Goal: Use online tool/utility: Utilize a website feature to perform a specific function

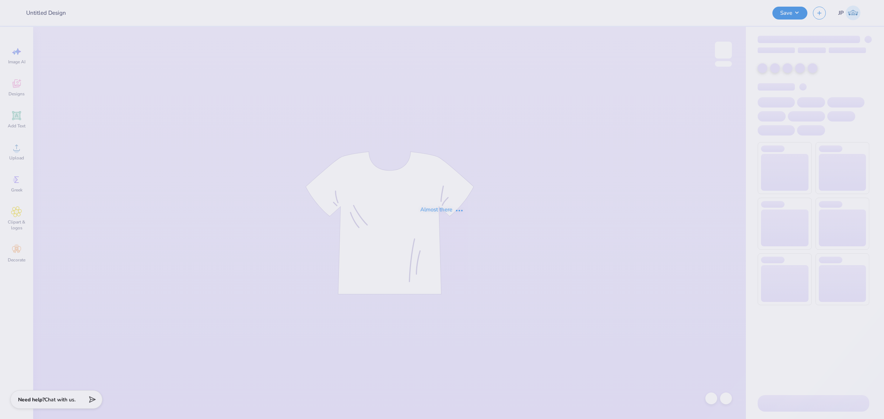
type input "Greek Council"
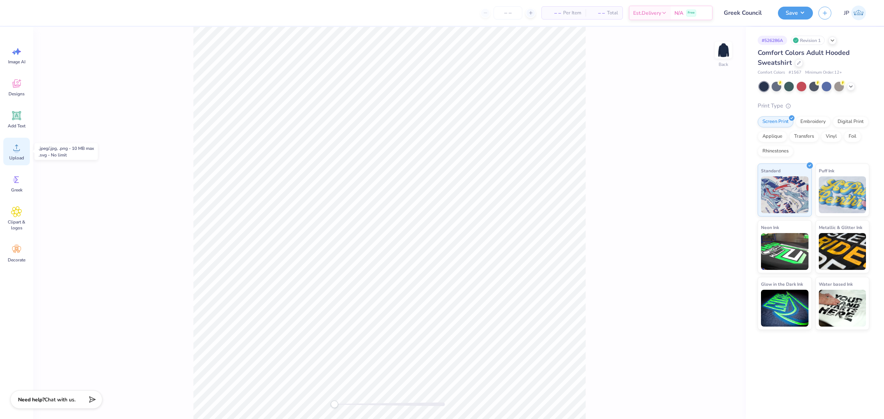
click at [20, 149] on icon at bounding box center [16, 148] width 7 height 6
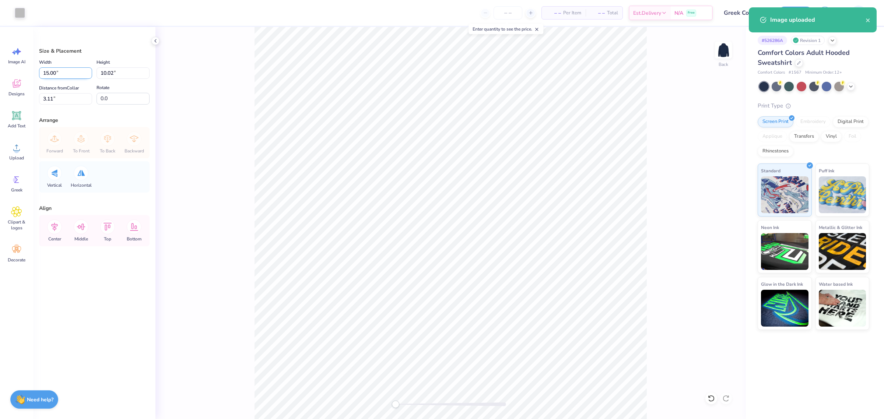
click at [66, 70] on input "15.00" at bounding box center [65, 72] width 53 height 11
type input "4.00"
type input "2.67"
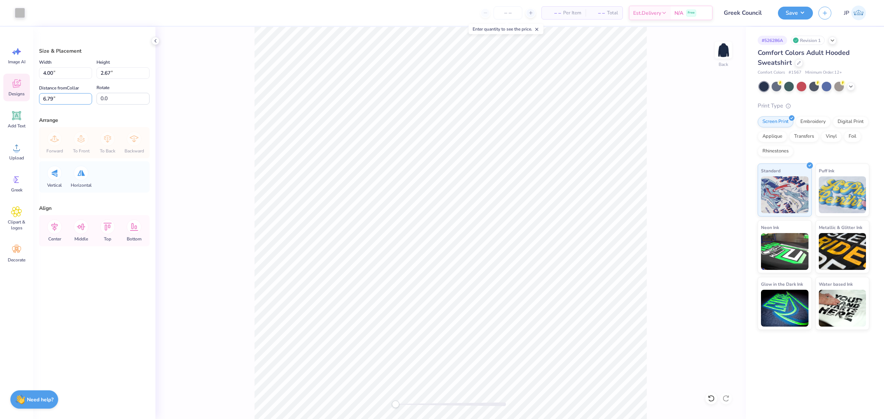
drag, startPoint x: 68, startPoint y: 100, endPoint x: 8, endPoint y: 101, distance: 60.0
click at [8, 101] on div "Art colors – – Per Item – – Total Est. Delivery N/A Free Design Title Greek Cou…" at bounding box center [442, 209] width 884 height 419
type input "3"
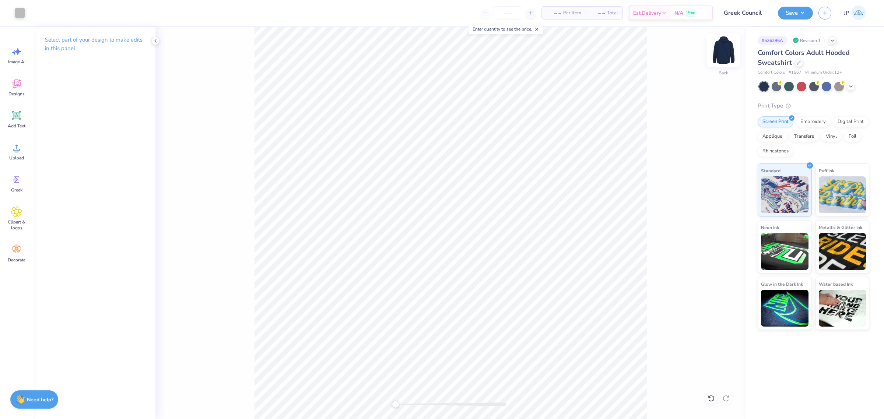
click at [723, 46] on img at bounding box center [722, 49] width 29 height 29
click at [23, 152] on div "Upload" at bounding box center [16, 152] width 27 height 28
click at [647, 321] on div "Front" at bounding box center [450, 223] width 590 height 392
click at [13, 151] on icon at bounding box center [16, 147] width 11 height 11
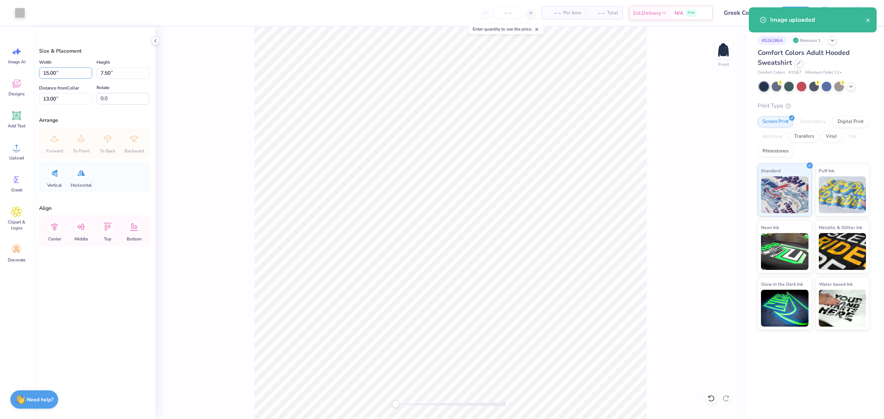
drag, startPoint x: 61, startPoint y: 74, endPoint x: 0, endPoint y: 64, distance: 62.3
click at [0, 64] on div "Art colors – – Per Item – – Total Est. Delivery N/A Free Design Title Greek Cou…" at bounding box center [442, 209] width 884 height 419
type input "12.00"
type input "6.00"
click at [67, 100] on input "13.75" at bounding box center [65, 98] width 53 height 11
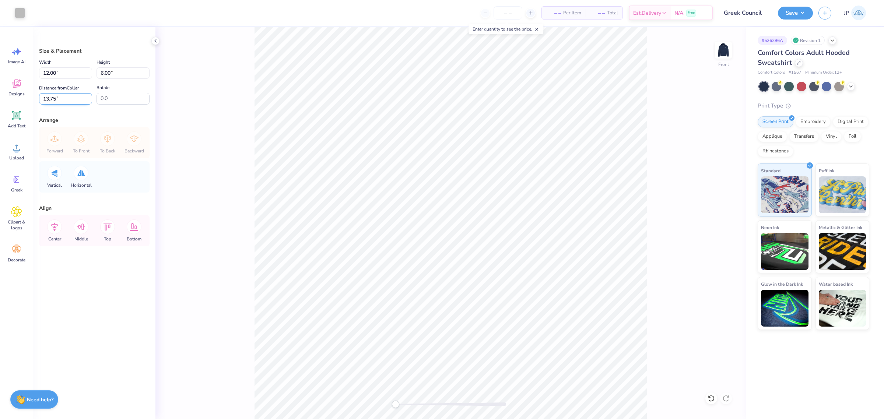
click at [67, 100] on input "13.75" at bounding box center [65, 98] width 53 height 11
type input "6"
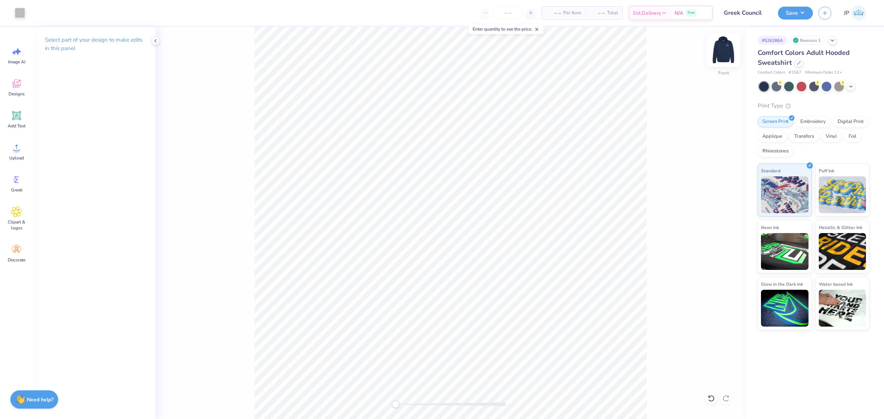
click at [717, 55] on img at bounding box center [722, 49] width 29 height 29
click at [717, 55] on img at bounding box center [723, 50] width 15 height 15
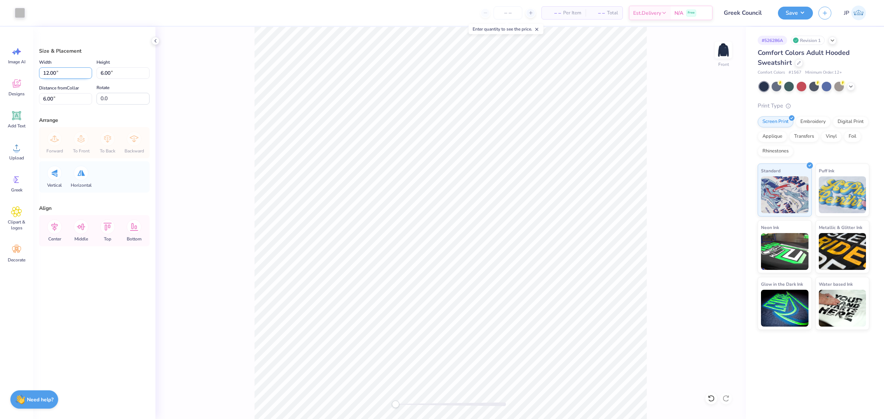
click at [56, 76] on input "12.00" at bounding box center [65, 72] width 53 height 11
type input "12.50"
type input "6.25"
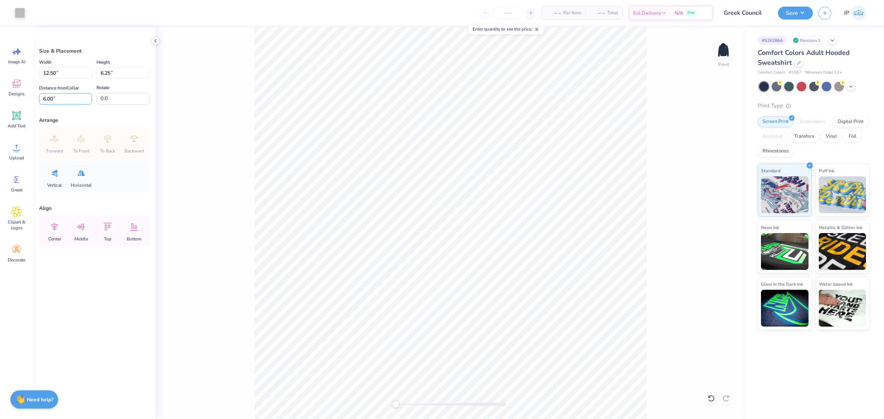
drag, startPoint x: 74, startPoint y: 102, endPoint x: 0, endPoint y: 91, distance: 75.1
click at [0, 93] on div "Art colors – – Per Item – – Total Est. Delivery N/A Free Design Title Greek Cou…" at bounding box center [442, 209] width 884 height 419
type input "6"
click at [728, 50] on img at bounding box center [722, 49] width 29 height 29
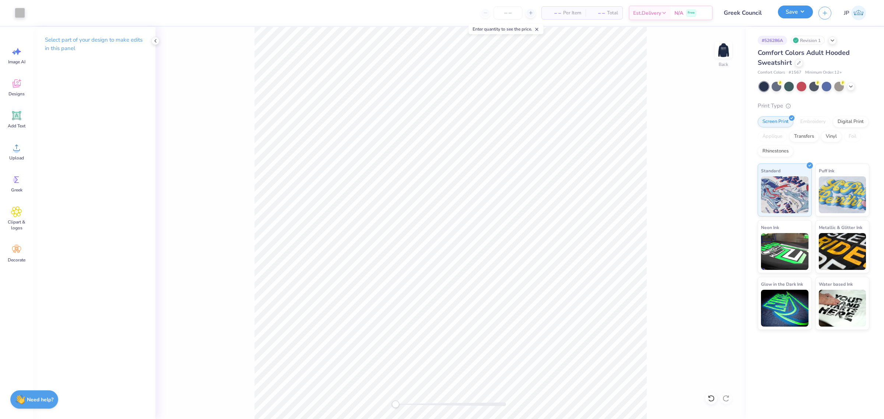
click at [795, 15] on button "Save" at bounding box center [795, 12] width 35 height 13
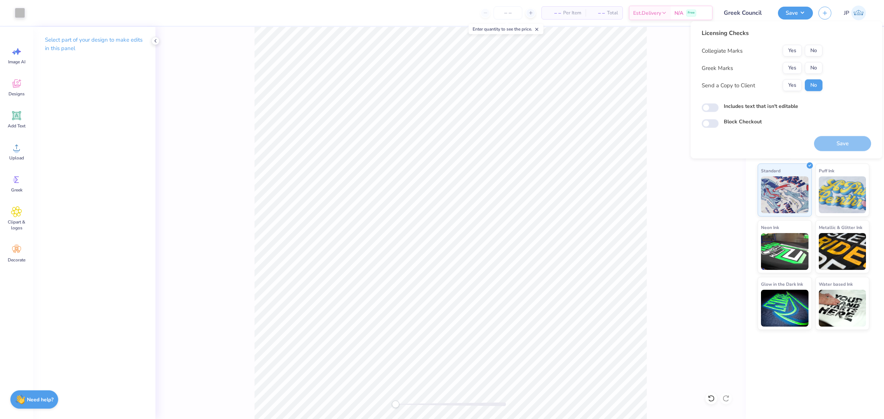
click at [816, 61] on div "Collegiate Marks Yes No Greek Marks Yes No Send a Copy to Client Yes No" at bounding box center [761, 68] width 121 height 46
click at [811, 47] on button "No" at bounding box center [813, 51] width 18 height 12
click at [814, 63] on button "No" at bounding box center [813, 68] width 18 height 12
click at [838, 147] on button "Save" at bounding box center [842, 143] width 57 height 15
